Goal: Ask a question

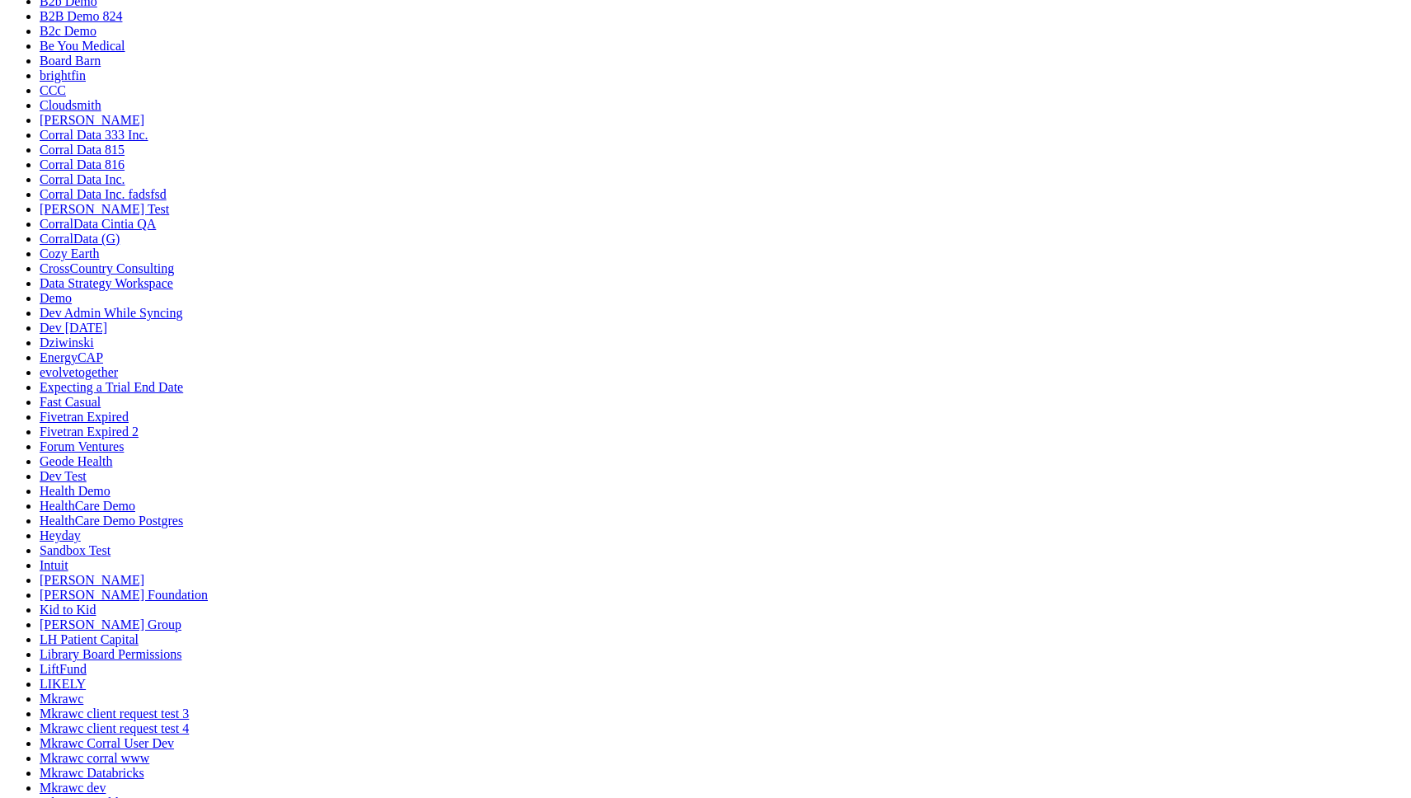
scroll to position [227, 0]
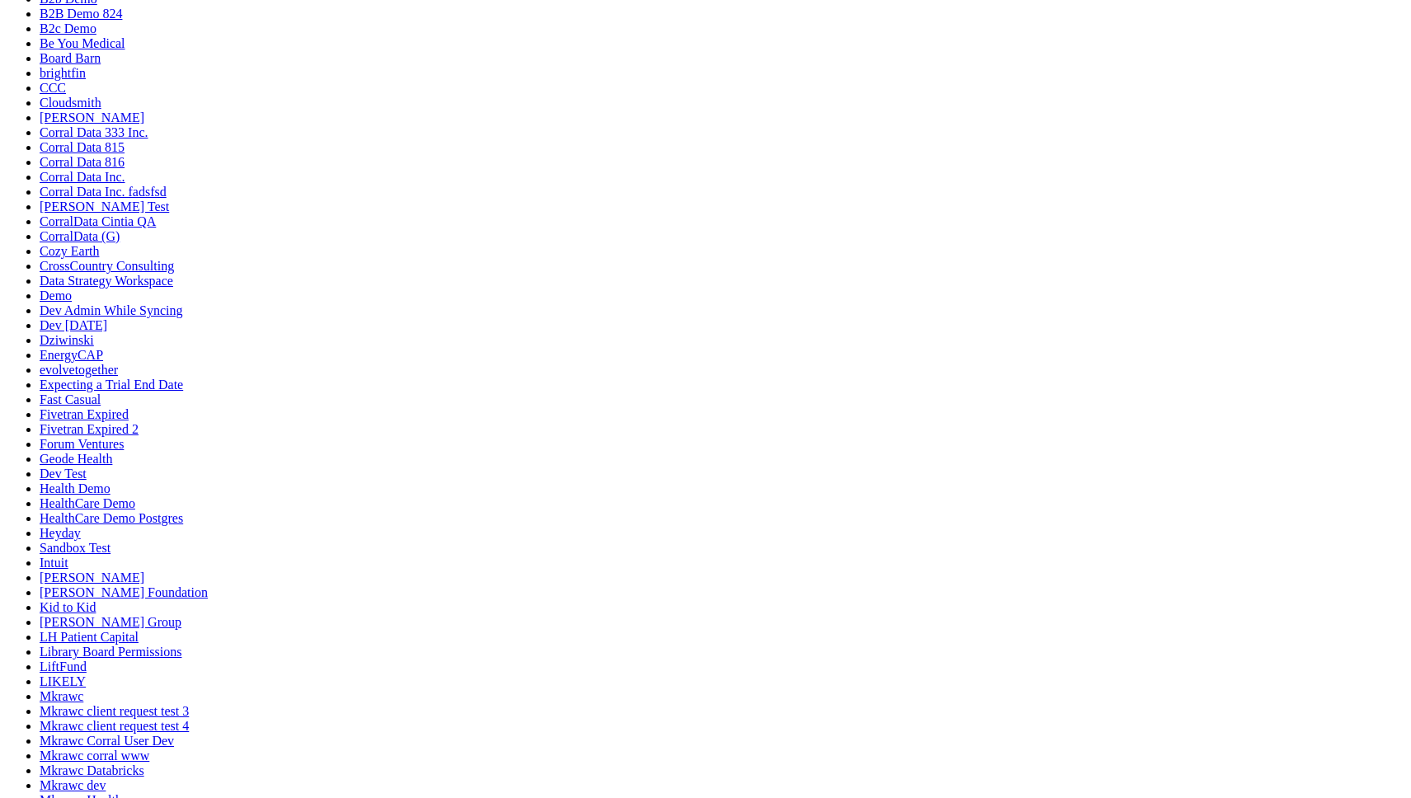
type textarea "what are my top sources of revenue?"
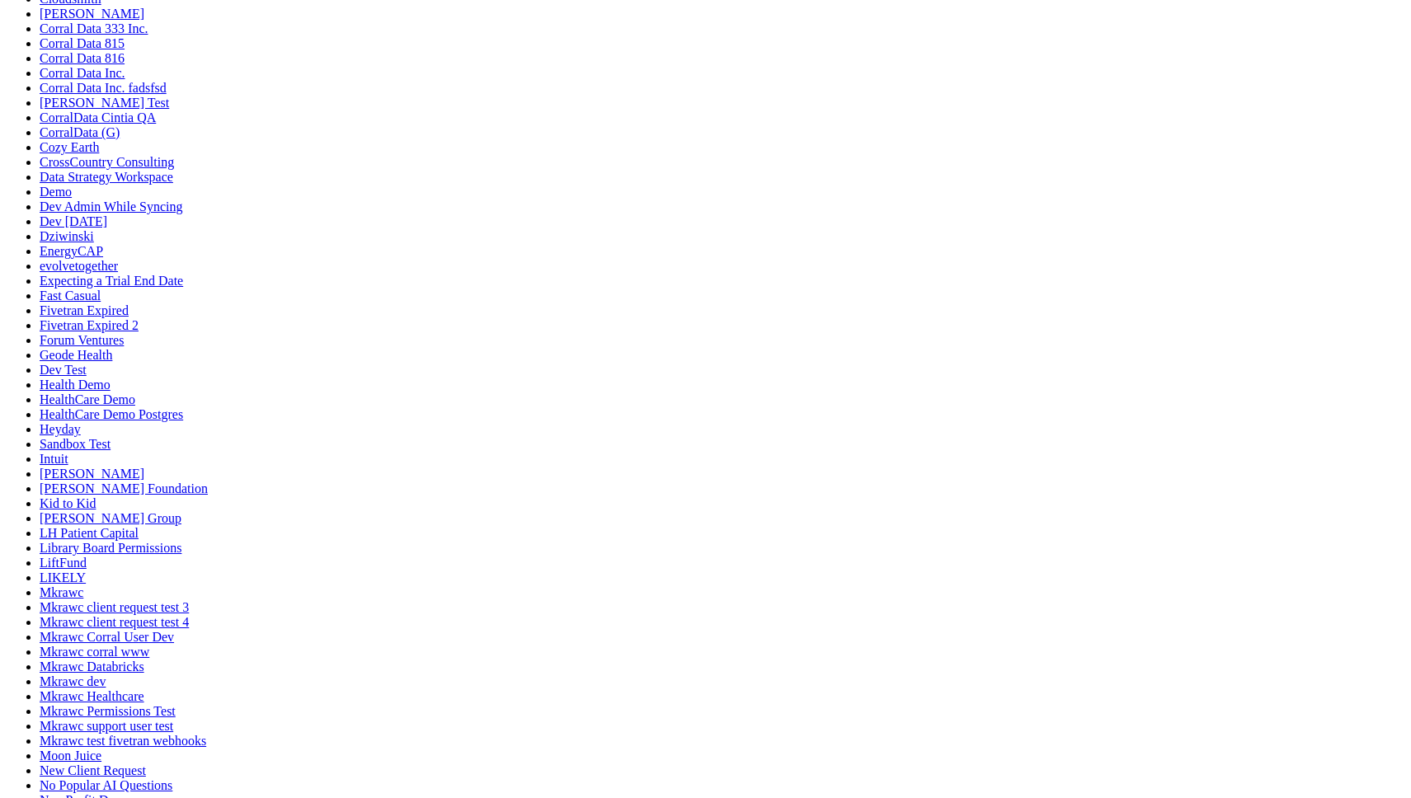
scroll to position [2061, 0]
